Goal: Task Accomplishment & Management: Use online tool/utility

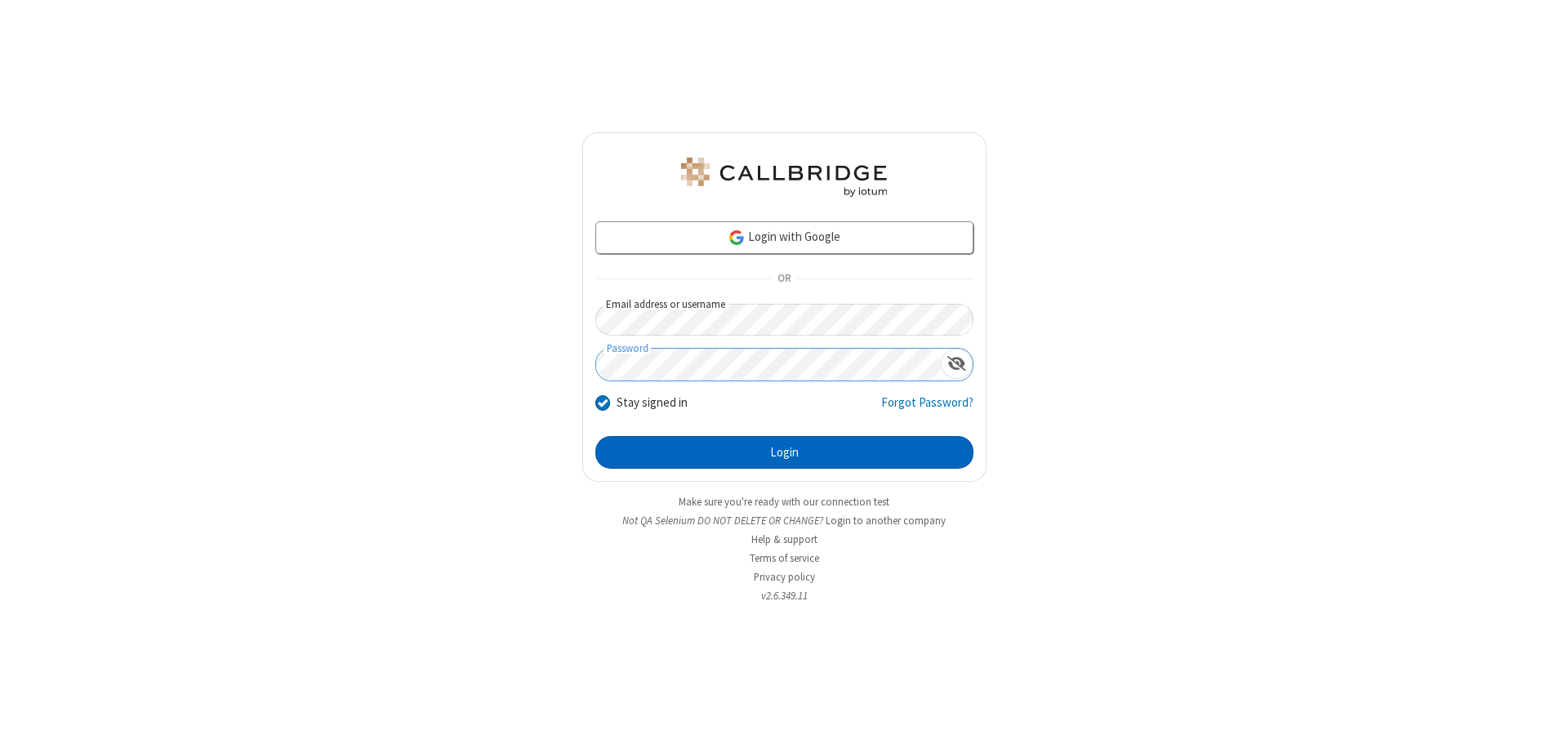
click at [784, 452] on button "Login" at bounding box center [784, 452] width 378 height 33
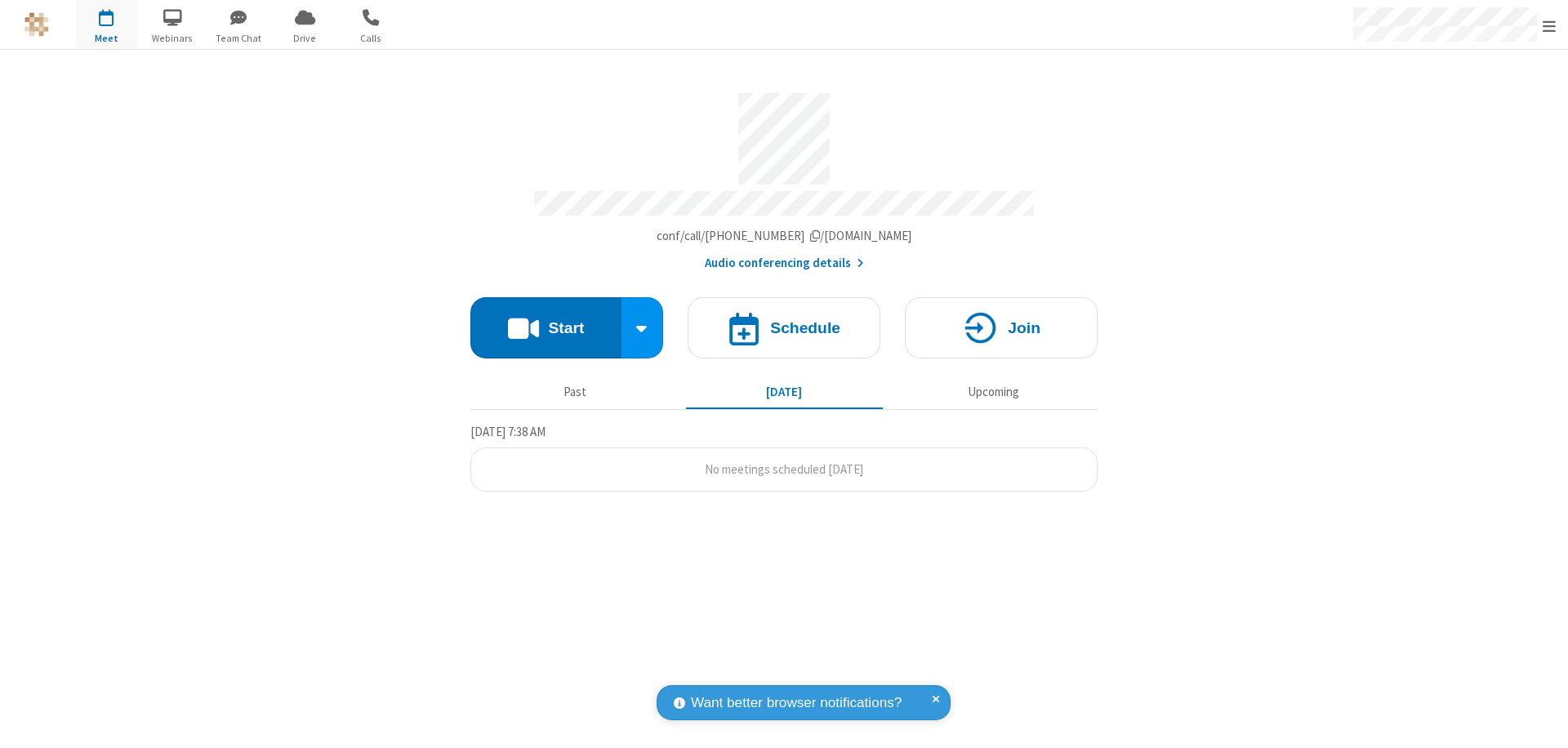
click at [545, 320] on button "Start" at bounding box center [546, 328] width 151 height 62
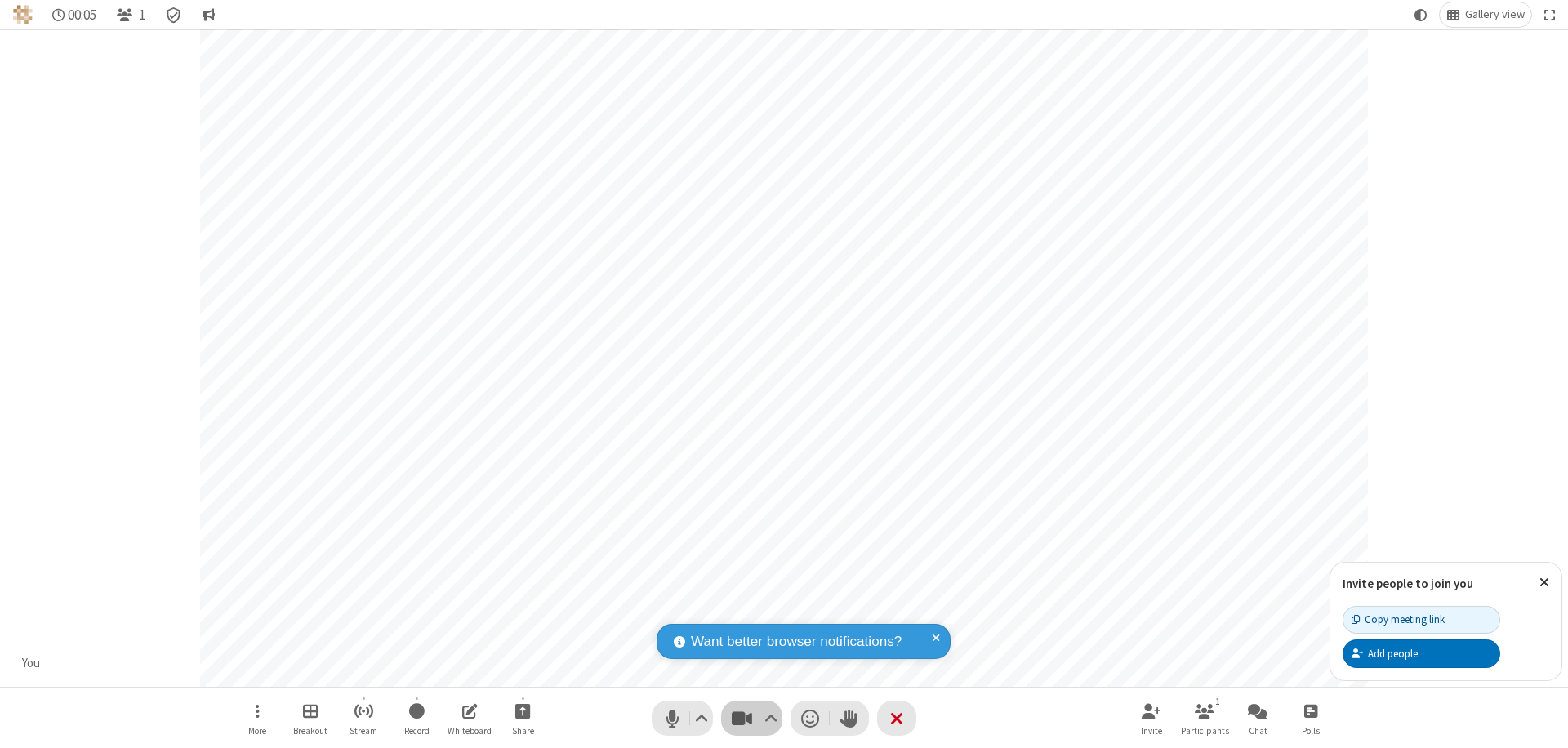
click at [742, 718] on span "Stop video (⌘+Shift+V)" at bounding box center [742, 717] width 24 height 23
click at [742, 718] on span "Start video (⌘+Shift+V)" at bounding box center [742, 717] width 24 height 23
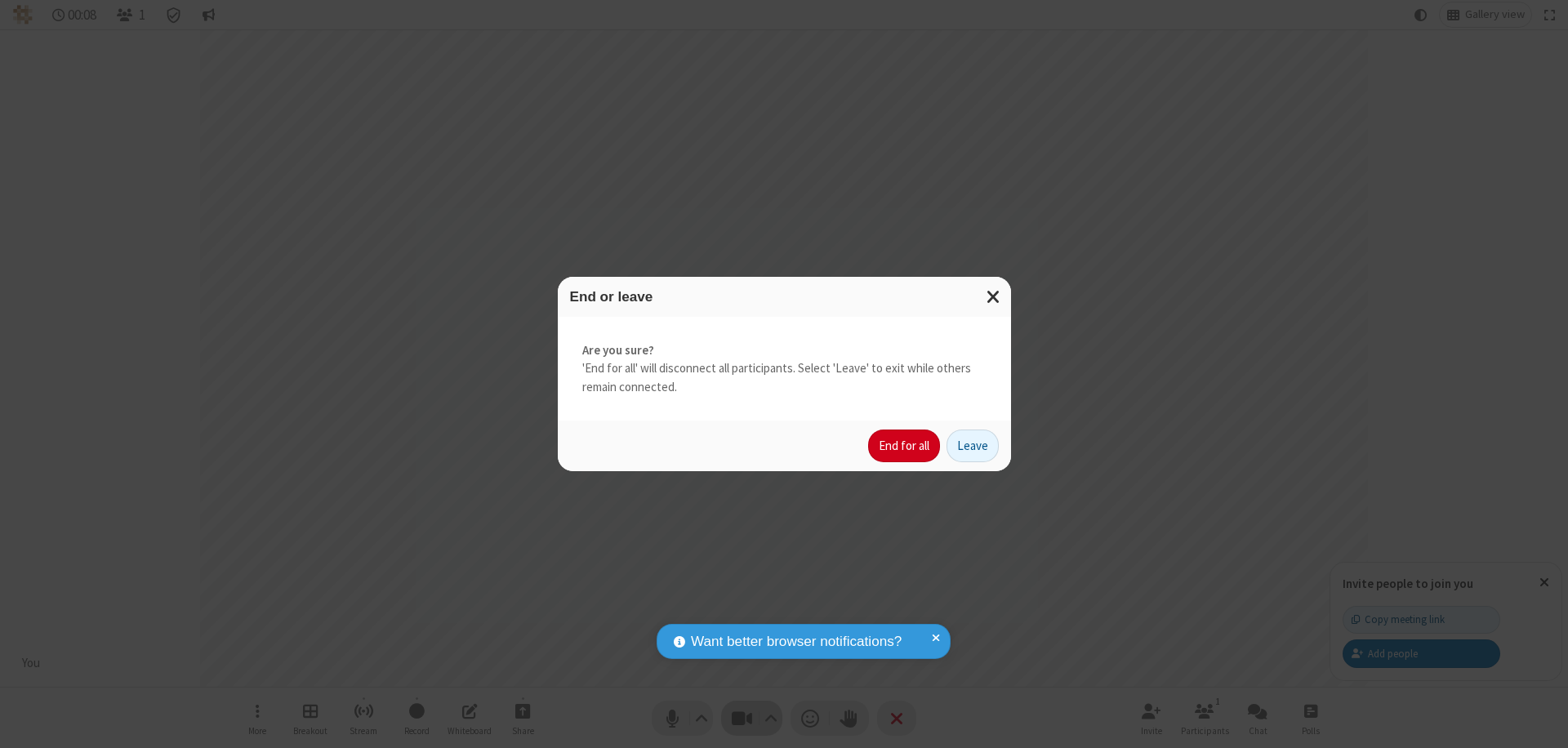
click at [905, 445] on button "End for all" at bounding box center [903, 445] width 72 height 33
